Goal: Information Seeking & Learning: Learn about a topic

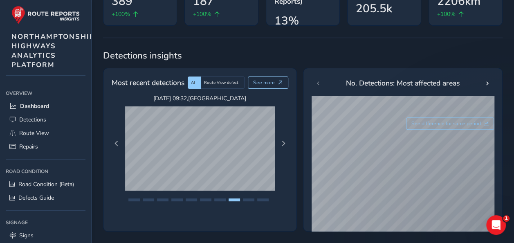
scroll to position [95, 0]
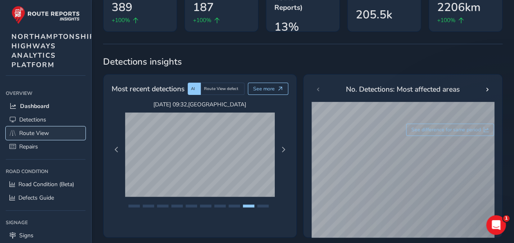
click at [36, 137] on link "Route View" at bounding box center [46, 132] width 80 height 13
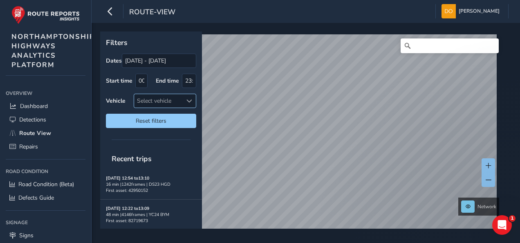
click at [189, 99] on span at bounding box center [190, 101] width 6 height 6
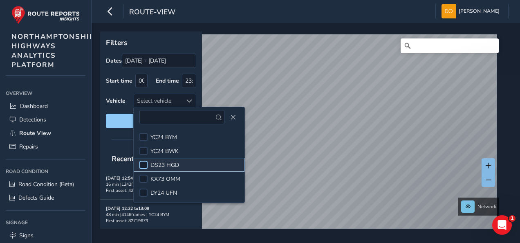
click at [147, 164] on div at bounding box center [143, 165] width 8 height 8
click at [117, 99] on label "Vehicle" at bounding box center [116, 101] width 20 height 8
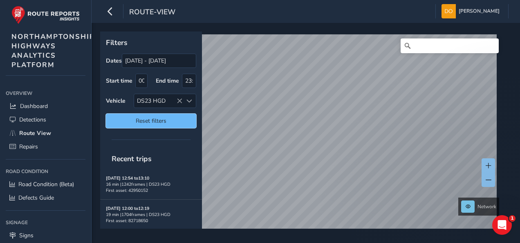
click at [127, 121] on span "Reset filters" at bounding box center [151, 121] width 78 height 8
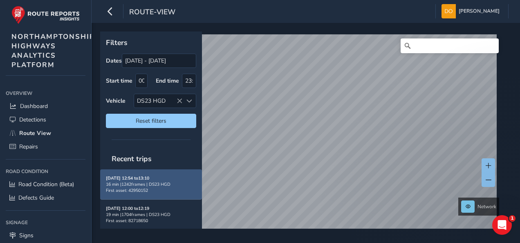
click at [137, 181] on div "16 min | 1242 frames | DS23 HGD" at bounding box center [151, 184] width 90 height 6
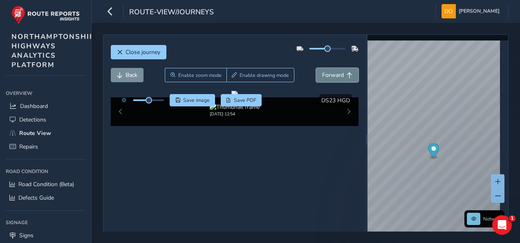
click at [330, 76] on span "Forward" at bounding box center [333, 75] width 22 height 8
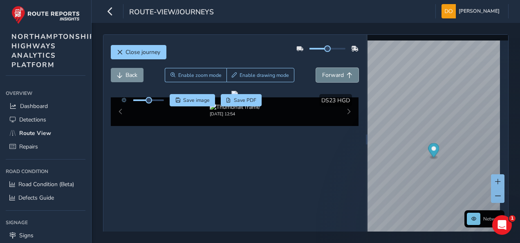
click at [330, 76] on span "Forward" at bounding box center [333, 75] width 22 height 8
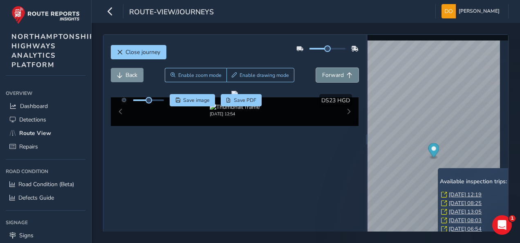
click at [341, 73] on button "Forward" at bounding box center [337, 75] width 43 height 14
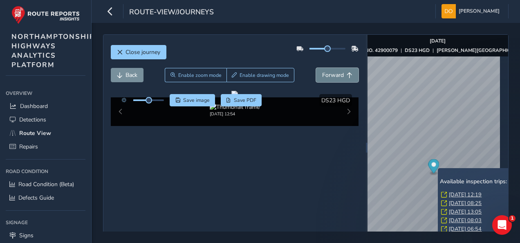
click at [341, 73] on button "Forward" at bounding box center [337, 75] width 43 height 14
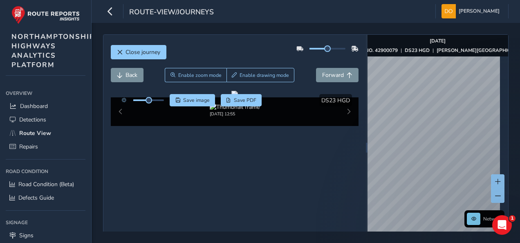
click at [355, 94] on div "Close journey Back Enable zoom mode Enable drawing mode Forward Click and Drag …" at bounding box center [306, 147] width 406 height 226
click at [333, 18] on div "route-view/journeys Danny Ogden Colour Scheme: Dark Dim Light Logout" at bounding box center [306, 11] width 429 height 23
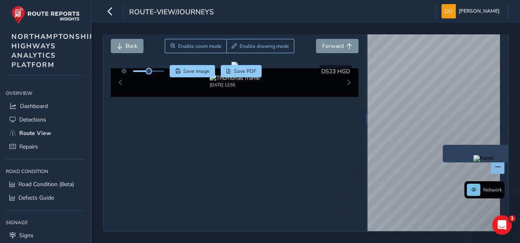
scroll to position [46, 0]
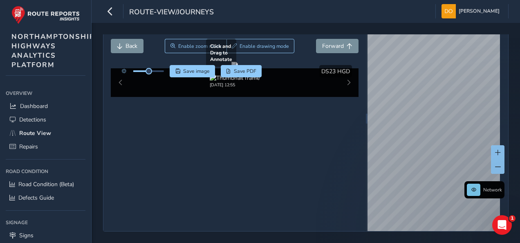
click at [358, 123] on div "Close journey Back Enable zoom mode Enable drawing mode Forward Click and Drag …" at bounding box center [306, 118] width 406 height 226
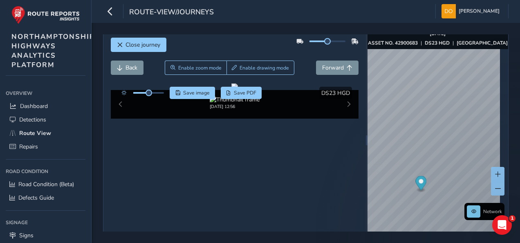
scroll to position [1, 0]
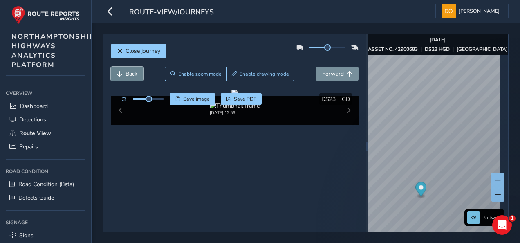
click at [126, 71] on span "Back" at bounding box center [132, 74] width 12 height 8
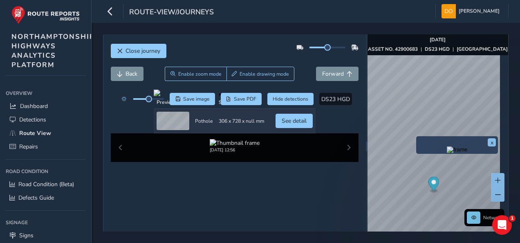
click at [418, 139] on div "x" at bounding box center [457, 145] width 82 height 18
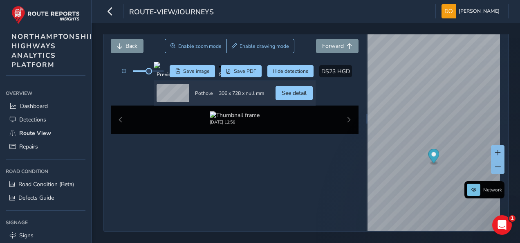
scroll to position [71, 0]
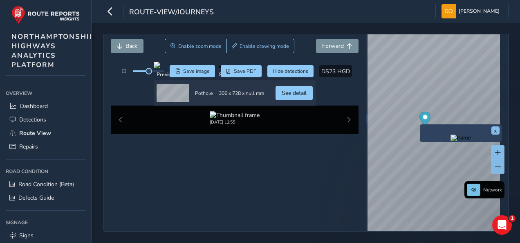
scroll to position [46, 0]
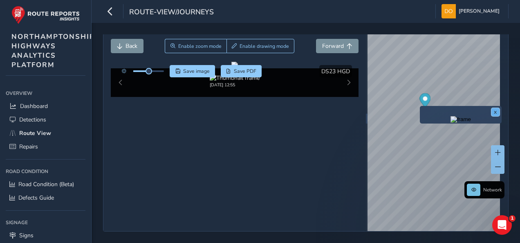
click at [496, 108] on button "x" at bounding box center [496, 112] width 8 height 8
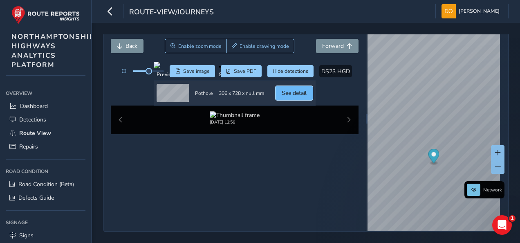
click at [307, 97] on span "See detail" at bounding box center [294, 93] width 25 height 8
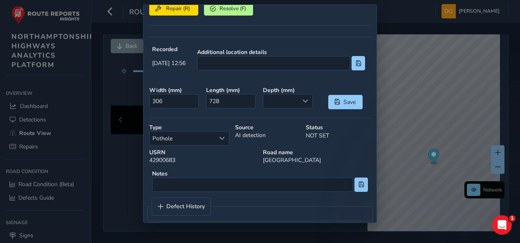
scroll to position [213, 0]
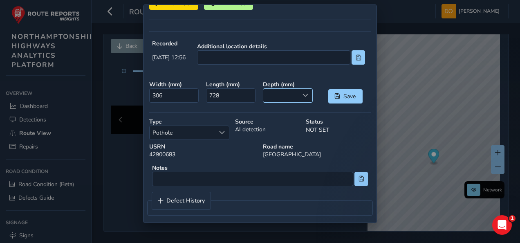
click at [303, 92] on span at bounding box center [306, 95] width 6 height 6
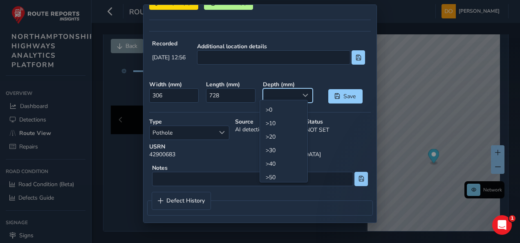
click at [360, 143] on strong "Road name" at bounding box center [317, 147] width 108 height 8
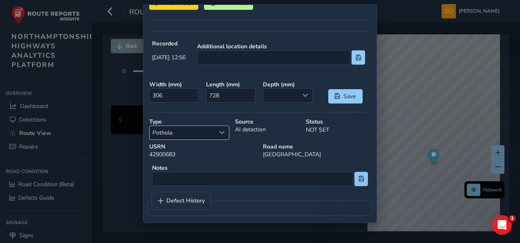
click at [224, 130] on span "Select a type" at bounding box center [222, 133] width 6 height 6
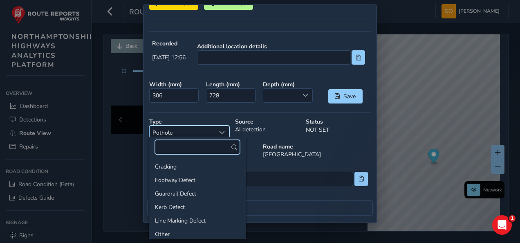
scroll to position [28, 0]
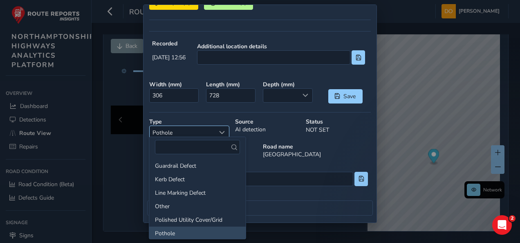
click at [224, 130] on span "Select a type" at bounding box center [222, 133] width 6 height 6
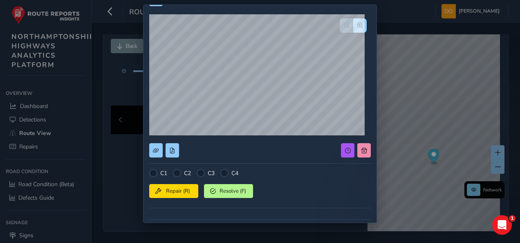
scroll to position [26, 0]
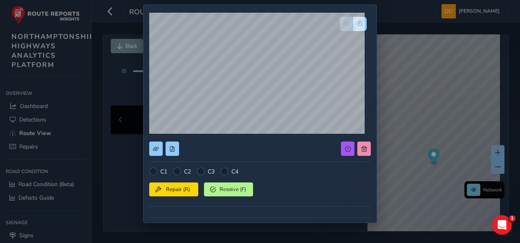
click at [402, 19] on div "C1 C2 C3 C4 Repair (R) Resolve (F) Recorded Sep 02 2025, 12:56 Additional locat…" at bounding box center [260, 121] width 520 height 243
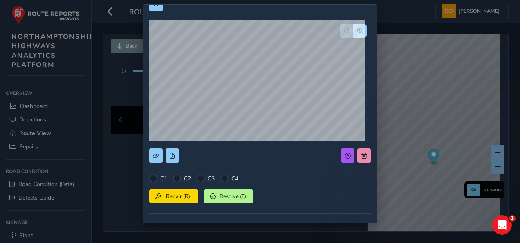
scroll to position [0, 0]
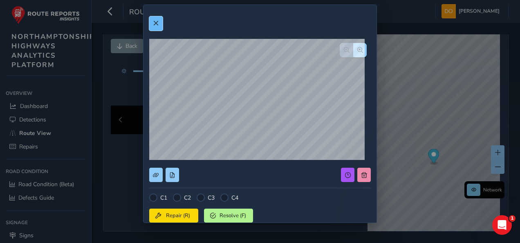
click at [152, 22] on button at bounding box center [155, 23] width 13 height 14
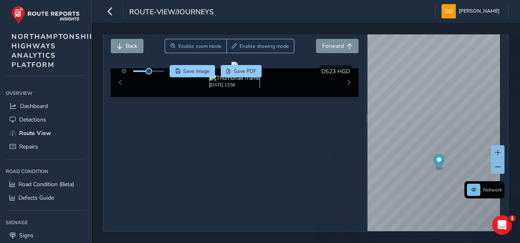
click at [247, 82] on img at bounding box center [235, 78] width 50 height 8
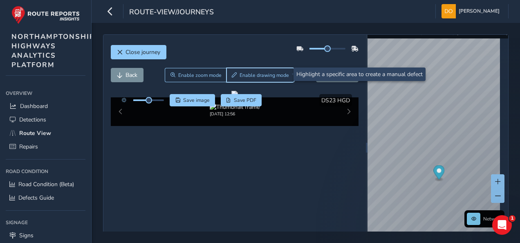
click at [265, 74] on span "Enable drawing mode" at bounding box center [264, 75] width 49 height 7
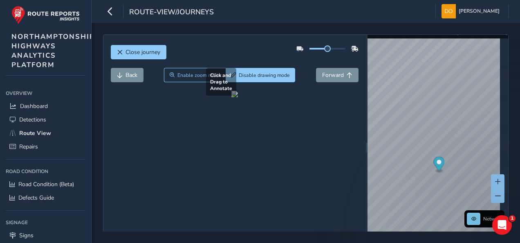
drag, startPoint x: 196, startPoint y: 105, endPoint x: 176, endPoint y: 136, distance: 36.5
click at [232, 97] on div at bounding box center [235, 94] width 7 height 7
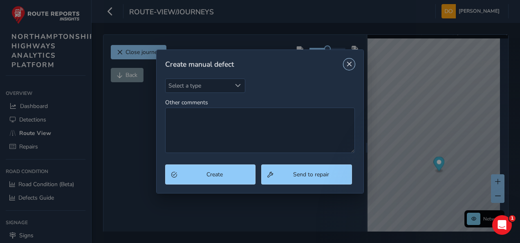
click at [347, 65] on span "Close" at bounding box center [349, 64] width 6 height 6
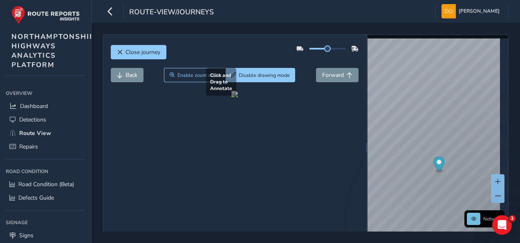
drag, startPoint x: 210, startPoint y: 103, endPoint x: 173, endPoint y: 136, distance: 49.0
click at [232, 97] on div at bounding box center [235, 94] width 7 height 7
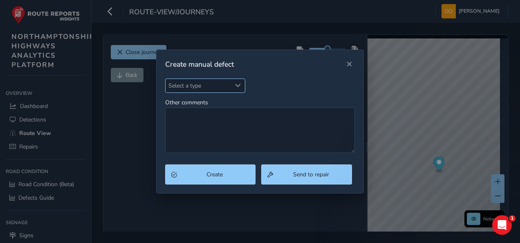
click at [236, 87] on span "Select a type" at bounding box center [238, 86] width 6 height 6
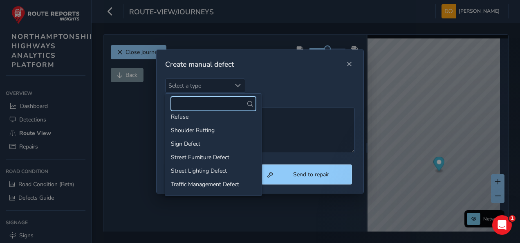
scroll to position [124, 0]
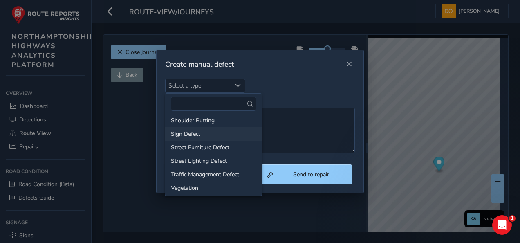
click at [213, 129] on li "Sign Defect" at bounding box center [213, 133] width 97 height 13
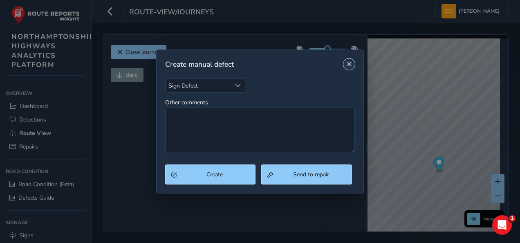
click at [350, 65] on span "Close" at bounding box center [349, 64] width 6 height 6
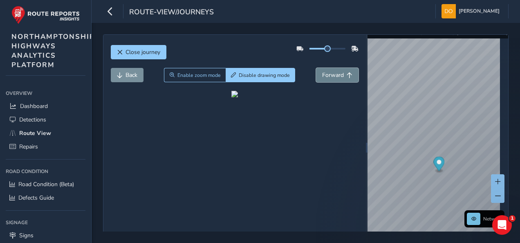
click at [338, 74] on span "Forward" at bounding box center [333, 75] width 22 height 8
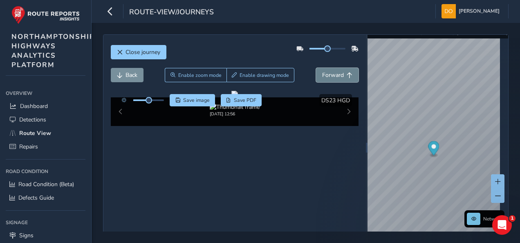
click at [338, 74] on span "Forward" at bounding box center [333, 75] width 22 height 8
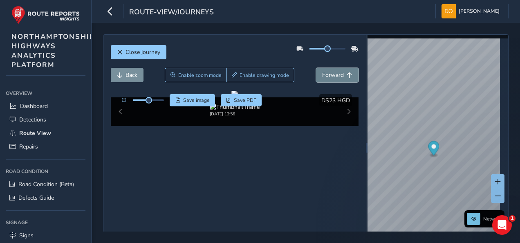
click at [338, 74] on span "Forward" at bounding box center [333, 75] width 22 height 8
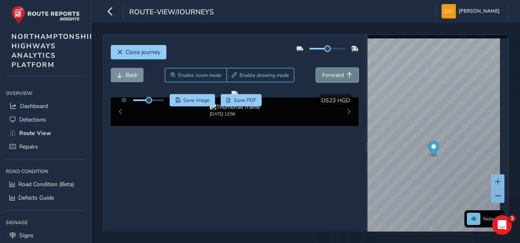
click at [338, 74] on span "Forward" at bounding box center [333, 75] width 22 height 8
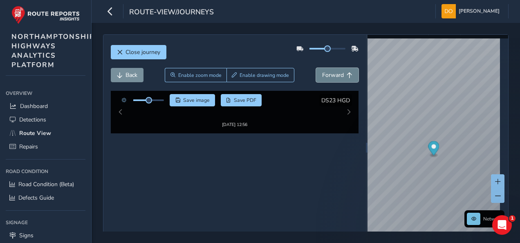
click at [338, 74] on span "Forward" at bounding box center [333, 75] width 22 height 8
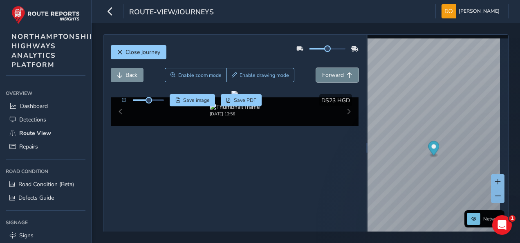
click at [338, 74] on span "Forward" at bounding box center [333, 75] width 22 height 8
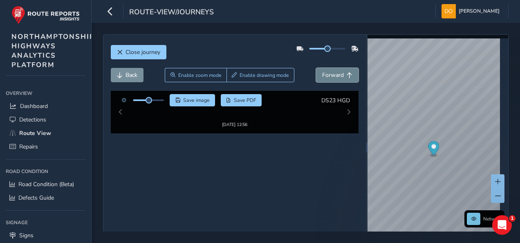
click at [338, 74] on span "Forward" at bounding box center [333, 75] width 22 height 8
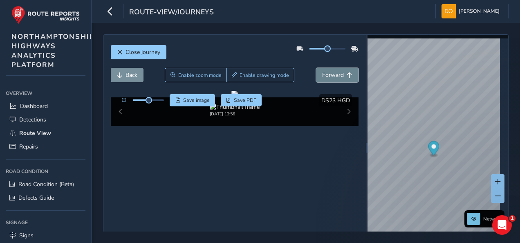
click at [338, 74] on span "Forward" at bounding box center [333, 75] width 22 height 8
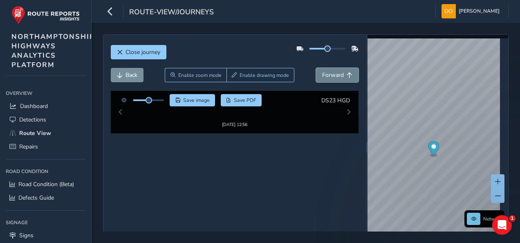
click at [338, 74] on span "Forward" at bounding box center [333, 75] width 22 height 8
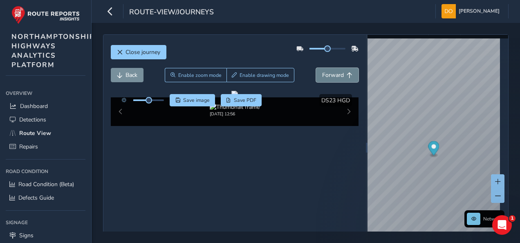
click at [338, 74] on span "Forward" at bounding box center [333, 75] width 22 height 8
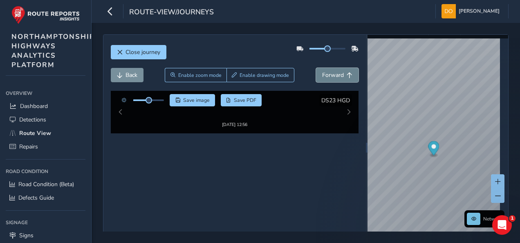
click at [338, 74] on span "Forward" at bounding box center [333, 75] width 22 height 8
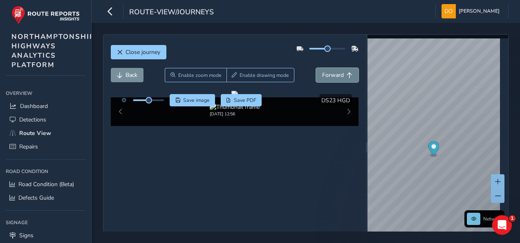
click at [338, 74] on span "Forward" at bounding box center [333, 75] width 22 height 8
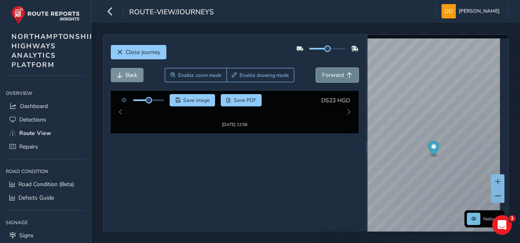
click at [338, 74] on span "Forward" at bounding box center [333, 75] width 22 height 8
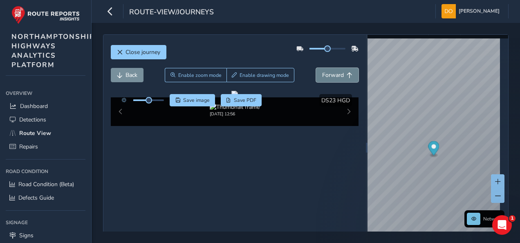
click at [338, 74] on span "Forward" at bounding box center [333, 75] width 22 height 8
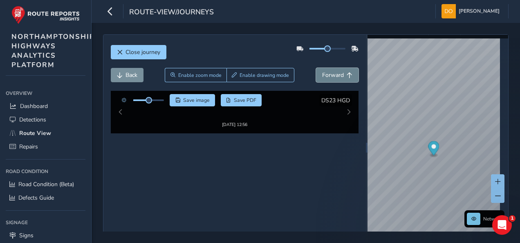
click at [338, 74] on span "Forward" at bounding box center [333, 75] width 22 height 8
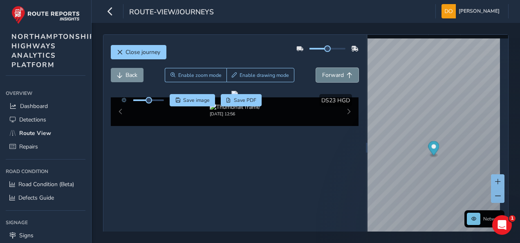
click at [338, 74] on span "Forward" at bounding box center [333, 75] width 22 height 8
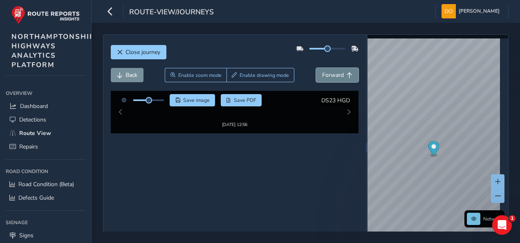
click at [338, 74] on span "Forward" at bounding box center [333, 75] width 22 height 8
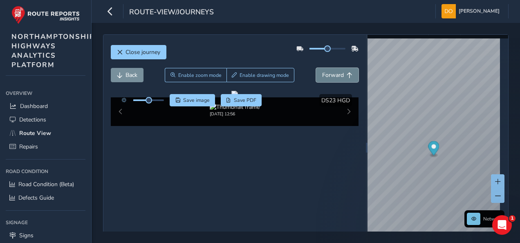
click at [338, 74] on span "Forward" at bounding box center [333, 75] width 22 height 8
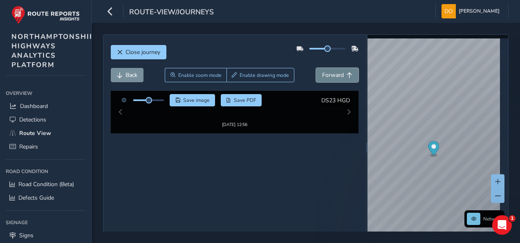
click at [338, 74] on span "Forward" at bounding box center [333, 75] width 22 height 8
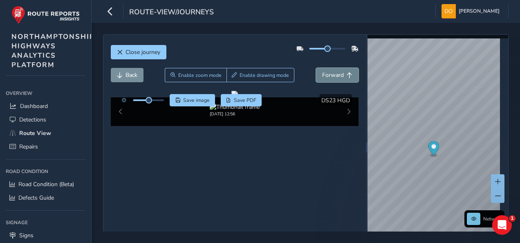
click at [338, 74] on span "Forward" at bounding box center [333, 75] width 22 height 8
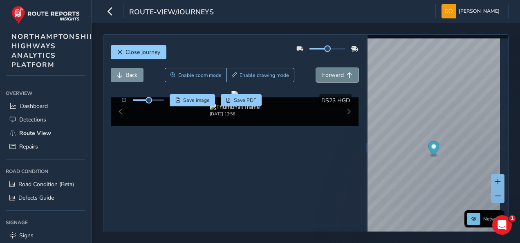
click at [338, 74] on span "Forward" at bounding box center [333, 75] width 22 height 8
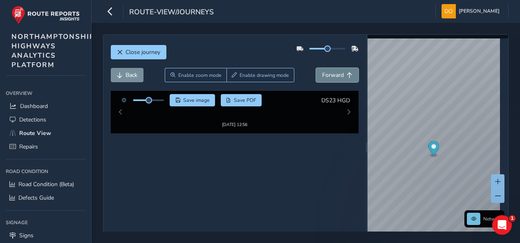
click at [338, 74] on span "Forward" at bounding box center [333, 75] width 22 height 8
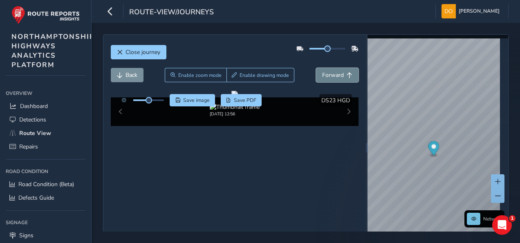
click at [338, 74] on span "Forward" at bounding box center [333, 75] width 22 height 8
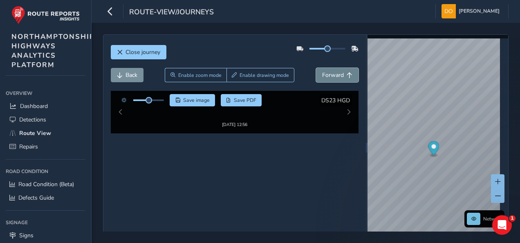
click at [338, 74] on span "Forward" at bounding box center [333, 75] width 22 height 8
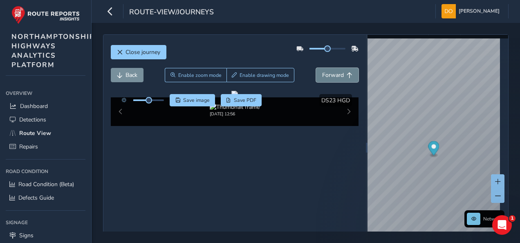
click at [338, 74] on span "Forward" at bounding box center [333, 75] width 22 height 8
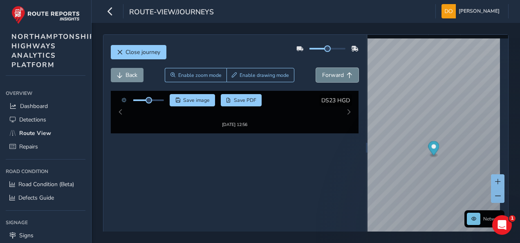
click at [338, 74] on span "Forward" at bounding box center [333, 75] width 22 height 8
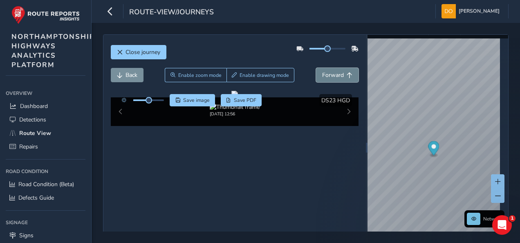
click at [338, 74] on span "Forward" at bounding box center [333, 75] width 22 height 8
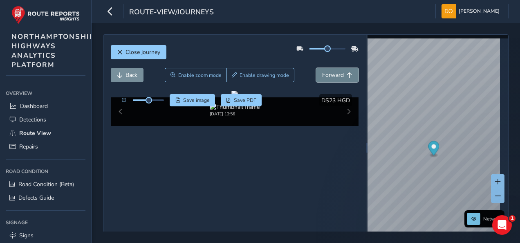
click at [338, 74] on span "Forward" at bounding box center [333, 75] width 22 height 8
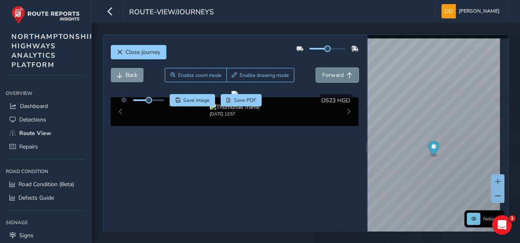
click at [338, 74] on span "Forward" at bounding box center [333, 75] width 22 height 8
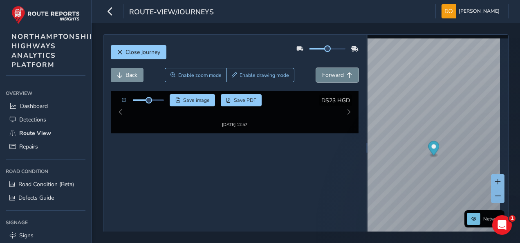
click at [338, 74] on span "Forward" at bounding box center [333, 75] width 22 height 8
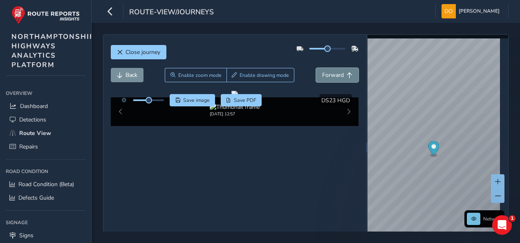
click at [338, 74] on span "Forward" at bounding box center [333, 75] width 22 height 8
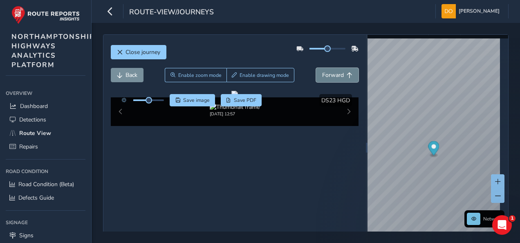
click at [338, 74] on span "Forward" at bounding box center [333, 75] width 22 height 8
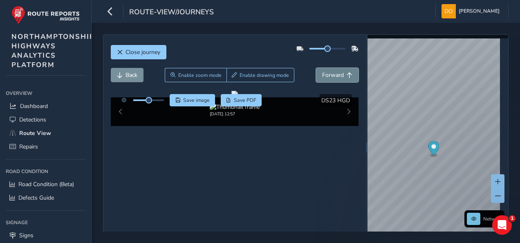
click at [338, 74] on span "Forward" at bounding box center [333, 75] width 22 height 8
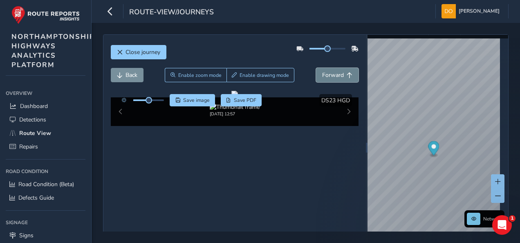
click at [338, 74] on span "Forward" at bounding box center [333, 75] width 22 height 8
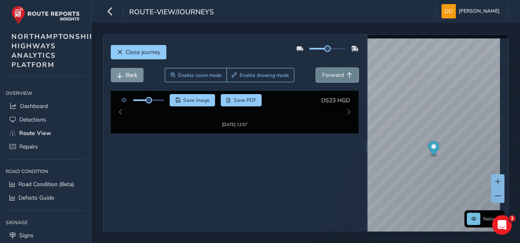
click at [338, 74] on span "Forward" at bounding box center [333, 75] width 22 height 8
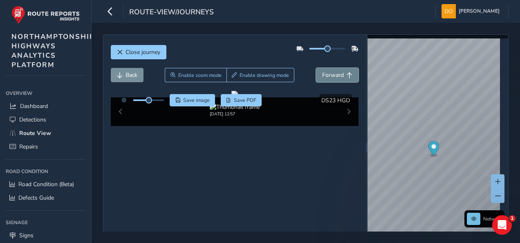
click at [338, 74] on span "Forward" at bounding box center [333, 75] width 22 height 8
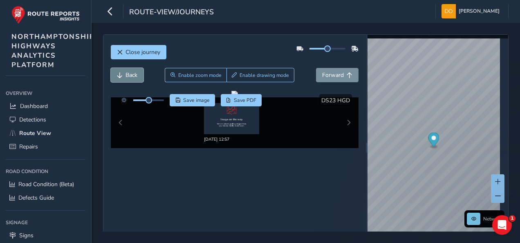
click at [128, 73] on span "Back" at bounding box center [132, 75] width 12 height 8
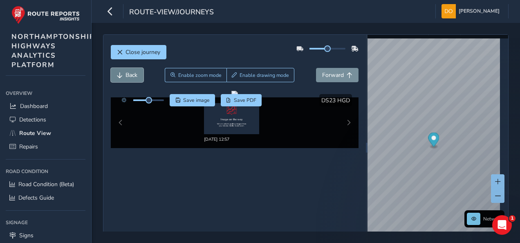
click at [128, 73] on span "Back" at bounding box center [132, 75] width 12 height 8
click at [139, 47] on button "Close journey" at bounding box center [139, 52] width 56 height 14
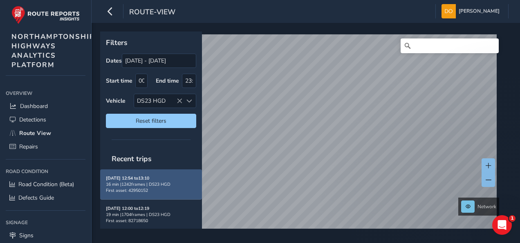
click at [146, 185] on div "16 min | 1242 frames | DS23 HGD" at bounding box center [151, 184] width 90 height 6
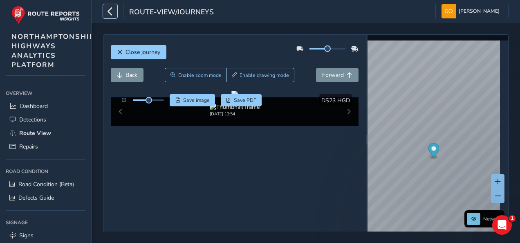
click at [110, 8] on icon "button" at bounding box center [110, 11] width 9 height 14
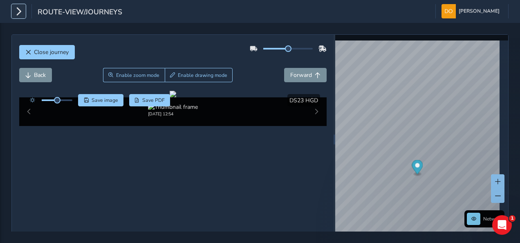
click at [19, 9] on icon "button" at bounding box center [18, 11] width 9 height 14
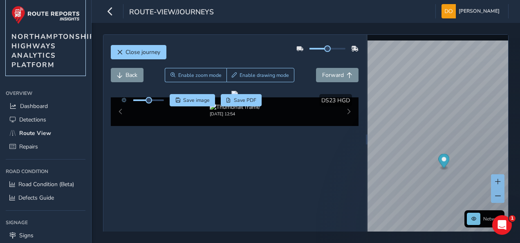
click at [19, 9] on img at bounding box center [45, 15] width 68 height 18
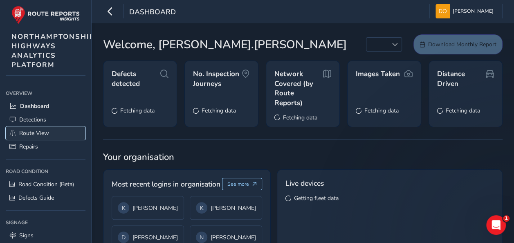
click at [46, 127] on link "Route View" at bounding box center [46, 132] width 80 height 13
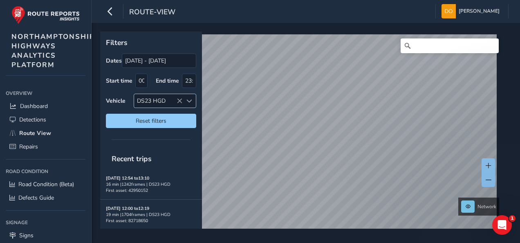
click at [179, 98] on icon at bounding box center [180, 101] width 6 height 6
click at [190, 100] on span at bounding box center [190, 101] width 6 height 6
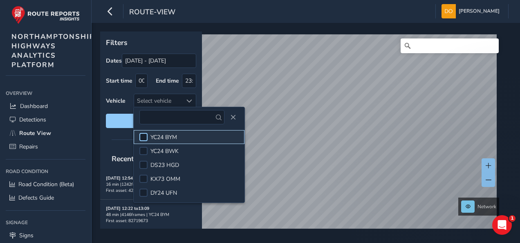
click at [146, 137] on div at bounding box center [143, 137] width 8 height 8
click at [121, 118] on span "Reset filters" at bounding box center [151, 121] width 78 height 8
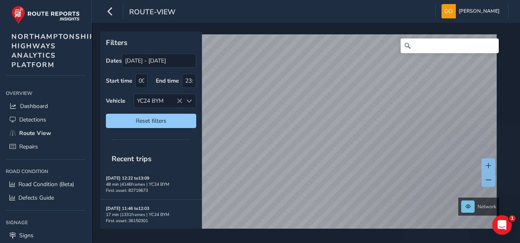
click at [111, 135] on div at bounding box center [151, 139] width 102 height 11
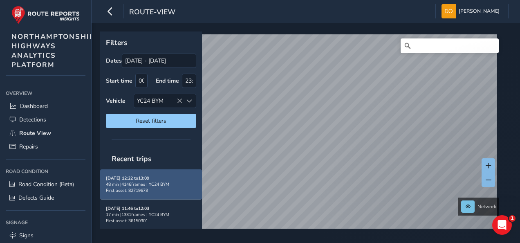
click at [133, 179] on strong "Sep 02, 12:22 to 13:09" at bounding box center [127, 178] width 43 height 6
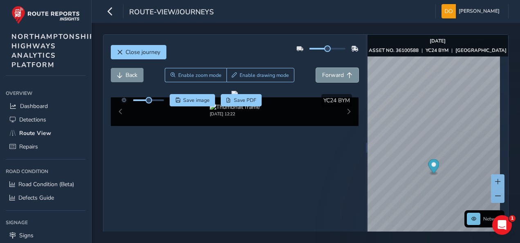
click at [342, 74] on button "Forward" at bounding box center [337, 75] width 43 height 14
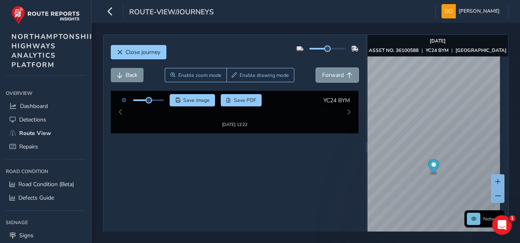
click at [342, 74] on button "Forward" at bounding box center [337, 75] width 43 height 14
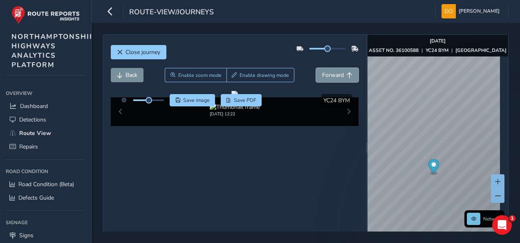
click at [342, 74] on button "Forward" at bounding box center [337, 75] width 43 height 14
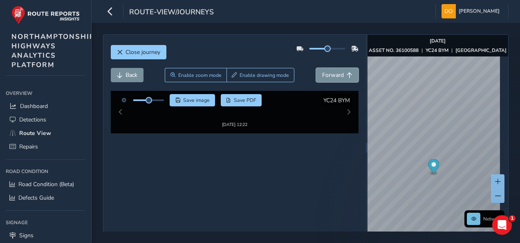
click at [342, 74] on button "Forward" at bounding box center [337, 75] width 43 height 14
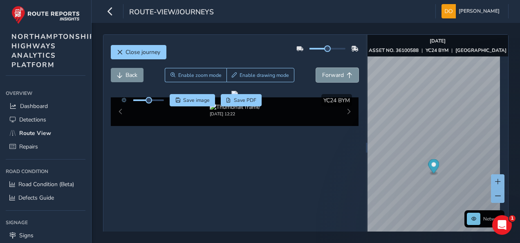
click at [342, 74] on button "Forward" at bounding box center [337, 75] width 43 height 14
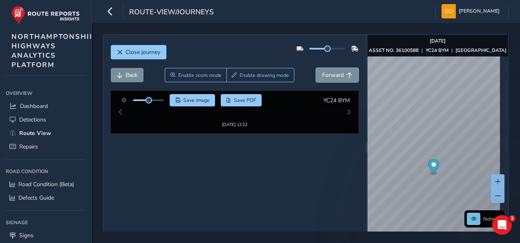
click at [342, 74] on button "Forward" at bounding box center [337, 75] width 43 height 14
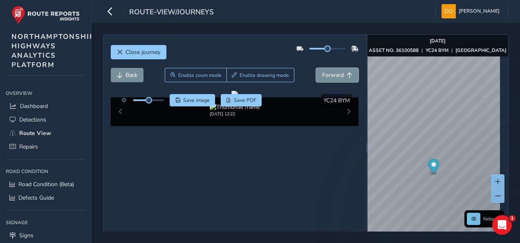
click at [342, 74] on button "Forward" at bounding box center [337, 75] width 43 height 14
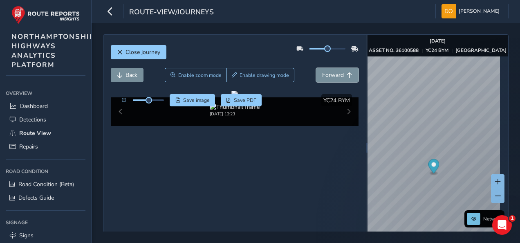
click at [342, 74] on button "Forward" at bounding box center [337, 75] width 43 height 14
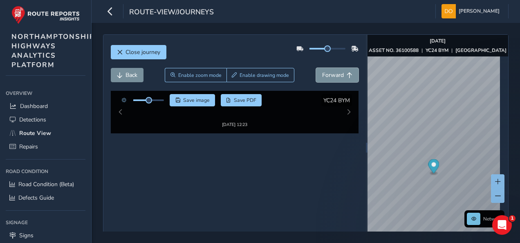
click at [342, 74] on button "Forward" at bounding box center [337, 75] width 43 height 14
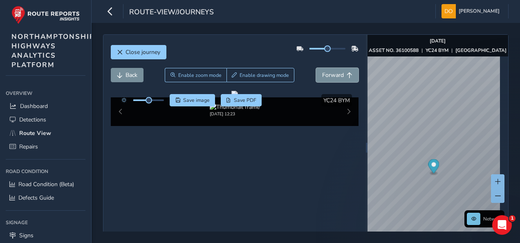
click at [342, 74] on button "Forward" at bounding box center [337, 75] width 43 height 14
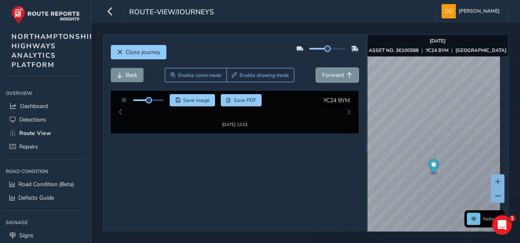
click at [342, 74] on button "Forward" at bounding box center [337, 75] width 43 height 14
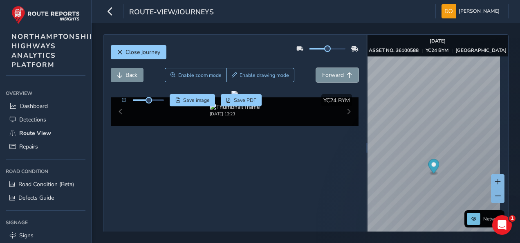
click at [342, 74] on button "Forward" at bounding box center [337, 75] width 43 height 14
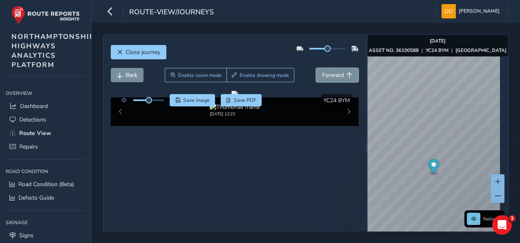
click at [342, 74] on button "Forward" at bounding box center [337, 75] width 43 height 14
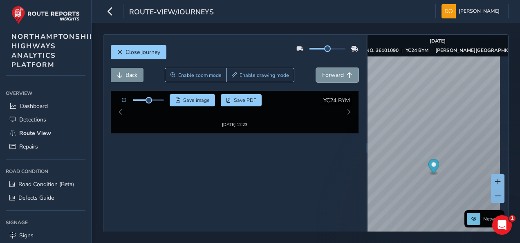
click at [342, 74] on button "Forward" at bounding box center [337, 75] width 43 height 14
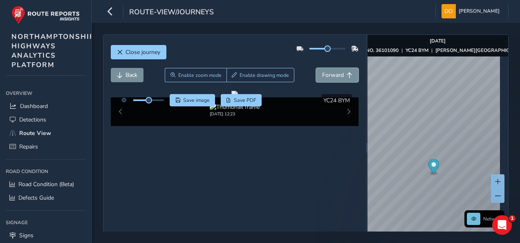
click at [342, 74] on button "Forward" at bounding box center [337, 75] width 43 height 14
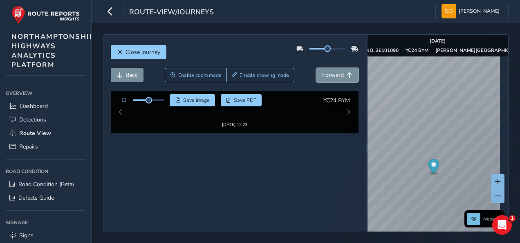
click at [342, 74] on button "Forward" at bounding box center [337, 75] width 43 height 14
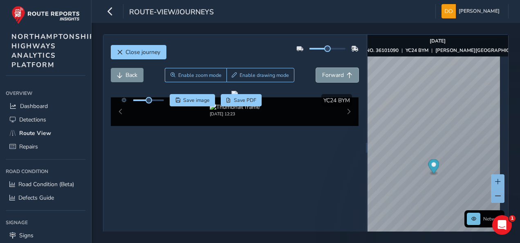
click at [342, 74] on button "Forward" at bounding box center [337, 75] width 43 height 14
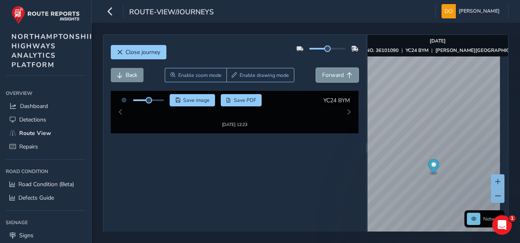
click at [342, 74] on button "Forward" at bounding box center [337, 75] width 43 height 14
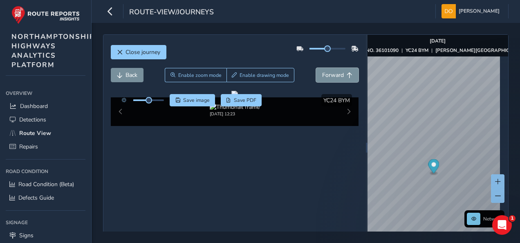
click at [342, 74] on button "Forward" at bounding box center [337, 75] width 43 height 14
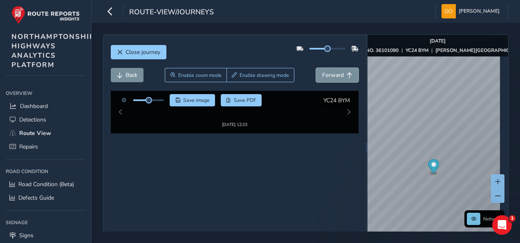
click at [342, 74] on button "Forward" at bounding box center [337, 75] width 43 height 14
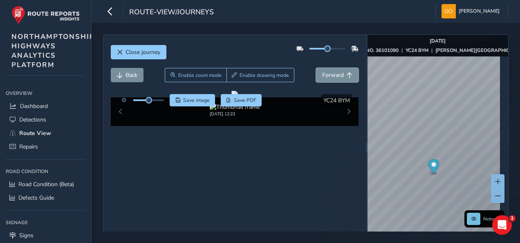
click at [342, 74] on button "Forward" at bounding box center [337, 75] width 43 height 14
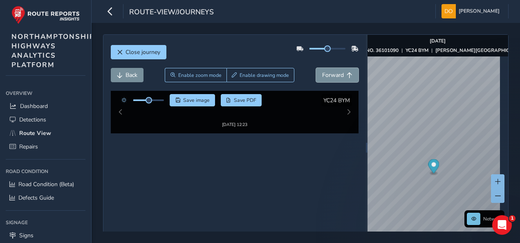
click at [342, 74] on button "Forward" at bounding box center [337, 75] width 43 height 14
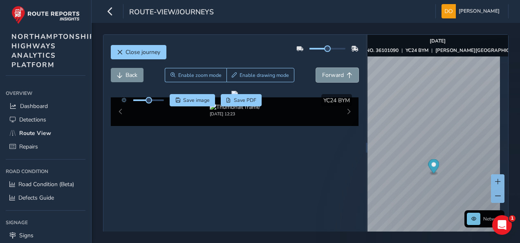
click at [342, 74] on button "Forward" at bounding box center [337, 75] width 43 height 14
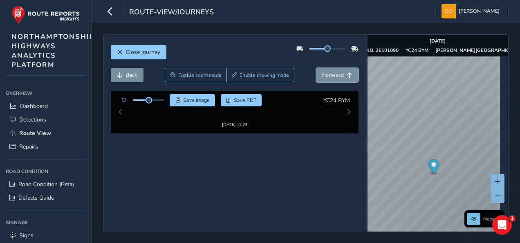
click at [342, 74] on button "Forward" at bounding box center [337, 75] width 43 height 14
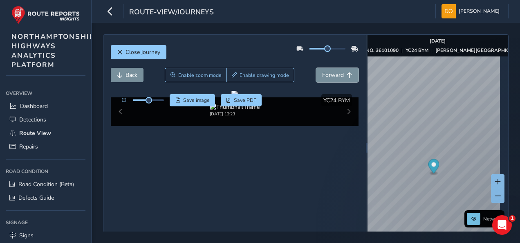
click at [342, 74] on button "Forward" at bounding box center [337, 75] width 43 height 14
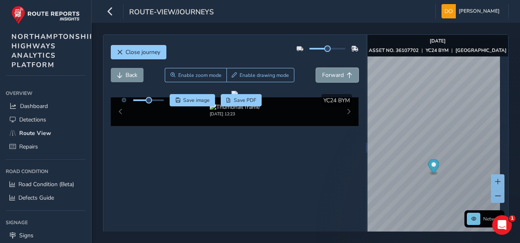
click at [342, 74] on button "Forward" at bounding box center [337, 75] width 43 height 14
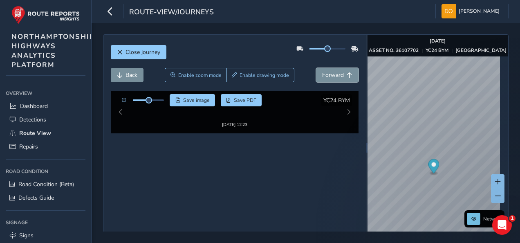
click at [342, 74] on button "Forward" at bounding box center [337, 75] width 43 height 14
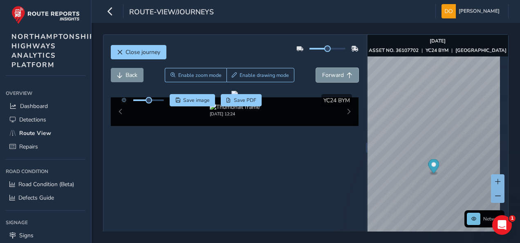
click at [342, 74] on button "Forward" at bounding box center [337, 75] width 43 height 14
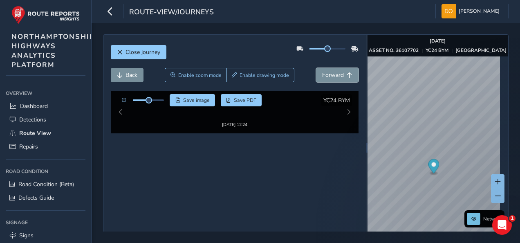
click at [342, 74] on button "Forward" at bounding box center [337, 75] width 43 height 14
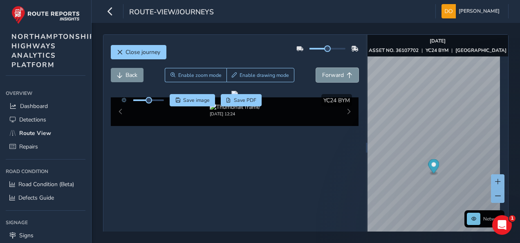
click at [342, 74] on button "Forward" at bounding box center [337, 75] width 43 height 14
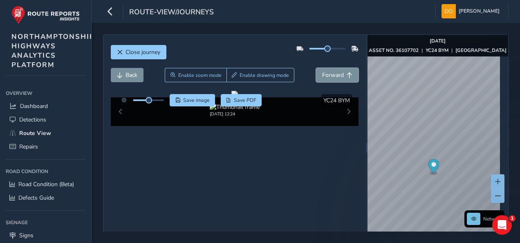
click at [342, 74] on button "Forward" at bounding box center [337, 75] width 43 height 14
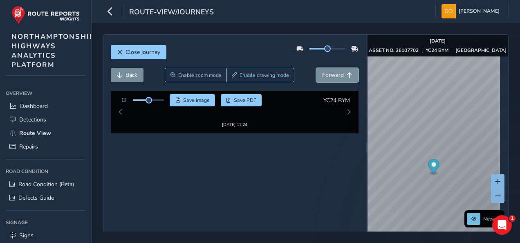
click at [342, 74] on button "Forward" at bounding box center [337, 75] width 43 height 14
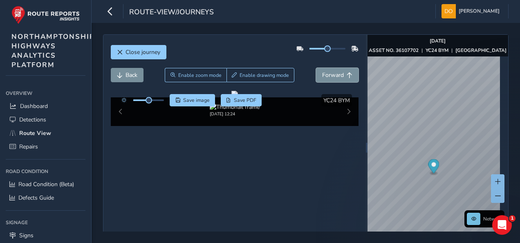
click at [342, 74] on button "Forward" at bounding box center [337, 75] width 43 height 14
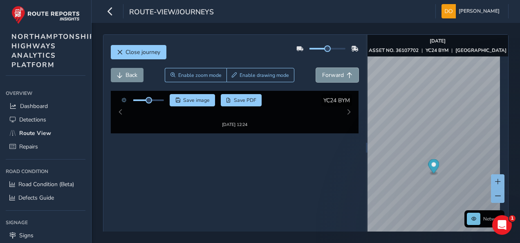
click at [342, 74] on button "Forward" at bounding box center [337, 75] width 43 height 14
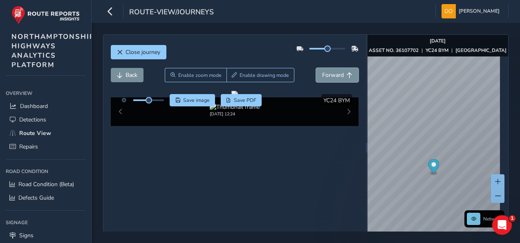
click at [342, 74] on button "Forward" at bounding box center [337, 75] width 43 height 14
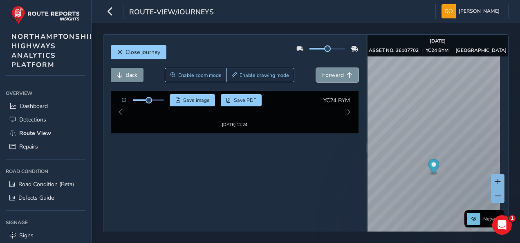
click at [342, 74] on button "Forward" at bounding box center [337, 75] width 43 height 14
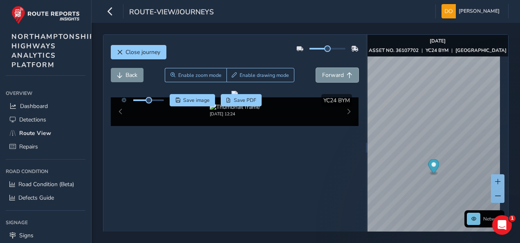
click at [342, 74] on button "Forward" at bounding box center [337, 75] width 43 height 14
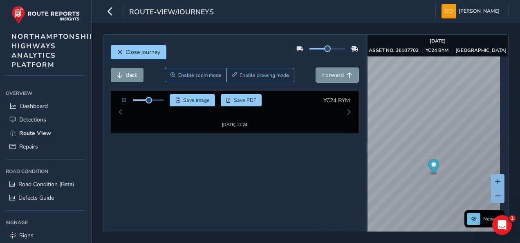
click at [342, 74] on button "Forward" at bounding box center [337, 75] width 43 height 14
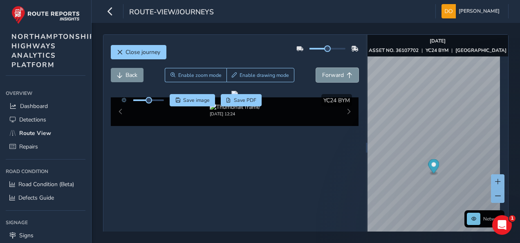
click at [342, 74] on button "Forward" at bounding box center [337, 75] width 43 height 14
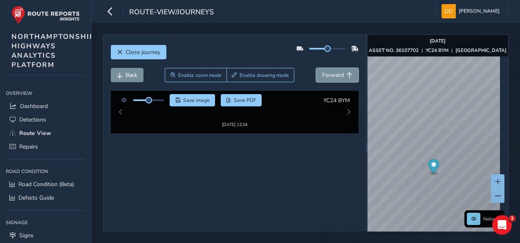
click at [342, 74] on button "Forward" at bounding box center [337, 75] width 43 height 14
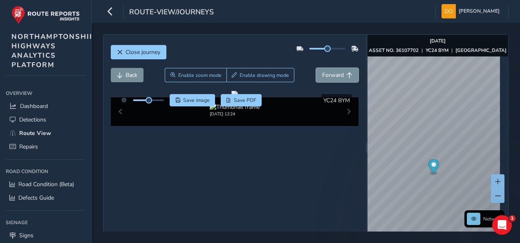
click at [342, 74] on button "Forward" at bounding box center [337, 75] width 43 height 14
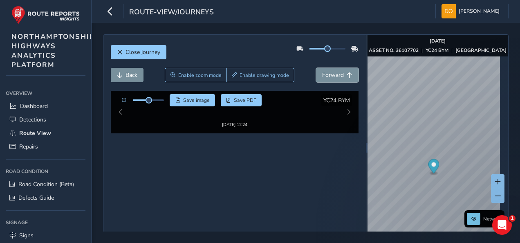
click at [342, 74] on button "Forward" at bounding box center [337, 75] width 43 height 14
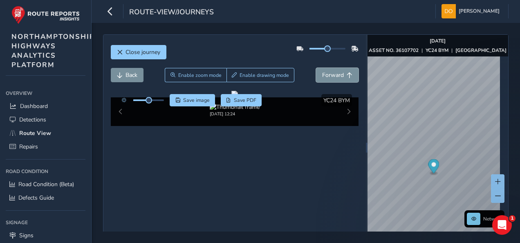
click at [342, 74] on button "Forward" at bounding box center [337, 75] width 43 height 14
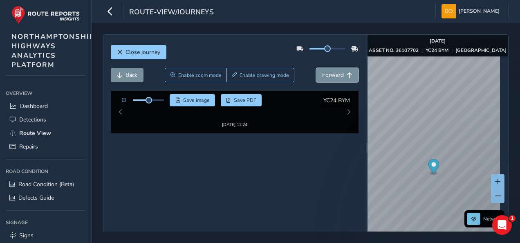
click at [342, 74] on button "Forward" at bounding box center [337, 75] width 43 height 14
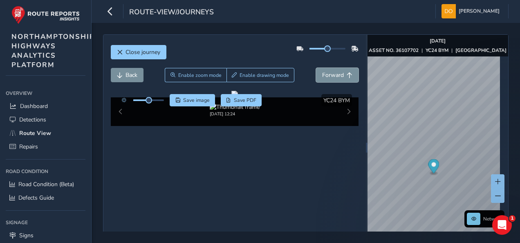
click at [342, 74] on button "Forward" at bounding box center [337, 75] width 43 height 14
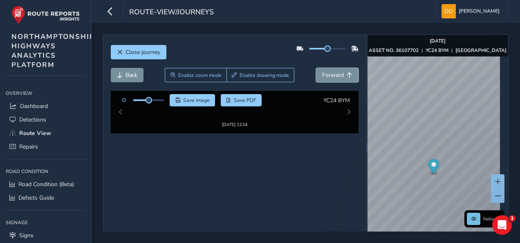
click at [342, 74] on button "Forward" at bounding box center [337, 75] width 43 height 14
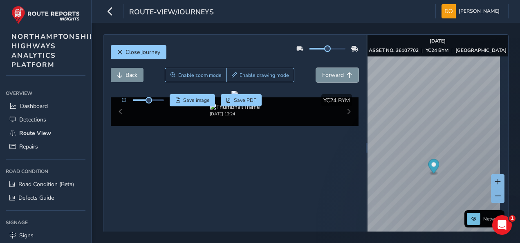
click at [342, 74] on button "Forward" at bounding box center [337, 75] width 43 height 14
click at [152, 49] on span "Close journey" at bounding box center [143, 52] width 35 height 8
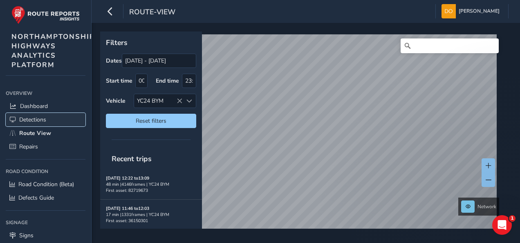
click at [44, 119] on span "Detections" at bounding box center [32, 120] width 27 height 8
